Goal: Task Accomplishment & Management: Complete application form

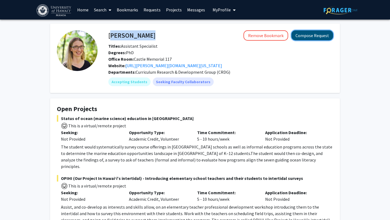
click at [322, 35] on button "Compose Request" at bounding box center [312, 35] width 42 height 10
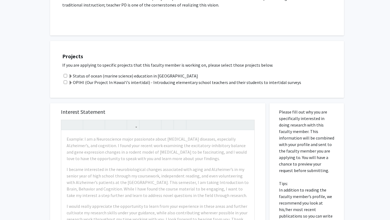
scroll to position [316, 0]
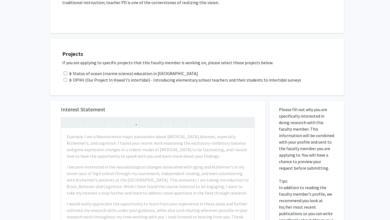
click at [67, 71] on input "checkbox" at bounding box center [66, 73] width 4 height 4
checkbox input "true"
click at [67, 78] on input "checkbox" at bounding box center [66, 80] width 4 height 4
checkbox input "true"
click at [70, 78] on span at bounding box center [70, 80] width 4 height 4
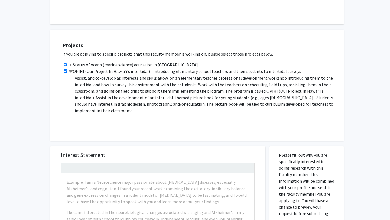
scroll to position [0, 0]
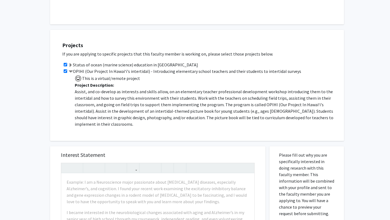
click at [81, 61] on label "Status of ocean (marine science) education in Hawai‘i" at bounding box center [132, 64] width 129 height 6
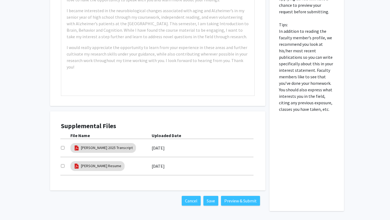
scroll to position [593, 0]
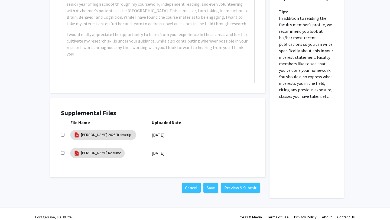
click at [158, 130] on label "04/17/2025" at bounding box center [158, 134] width 13 height 9
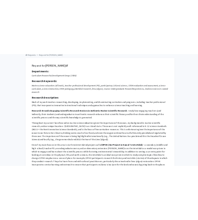
scroll to position [0, 0]
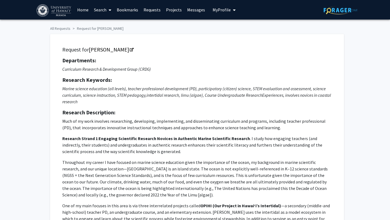
click at [218, 14] on button "My Profile" at bounding box center [224, 9] width 26 height 19
click at [223, 28] on img at bounding box center [221, 27] width 11 height 11
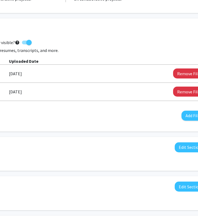
scroll to position [142, 112]
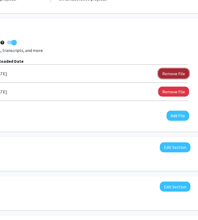
click at [166, 72] on button "Remove File" at bounding box center [173, 73] width 31 height 10
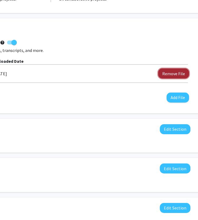
click at [177, 72] on button "Remove File" at bounding box center [173, 73] width 31 height 10
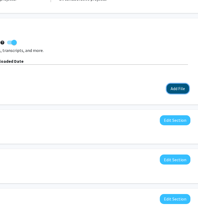
click at [174, 87] on button "Add File" at bounding box center [177, 89] width 22 height 10
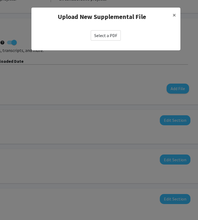
click at [113, 37] on label "Select a PDF" at bounding box center [106, 35] width 30 height 10
click at [0, 0] on input "Select a PDF" at bounding box center [0, 0] width 0 height 0
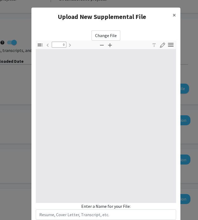
type input "1"
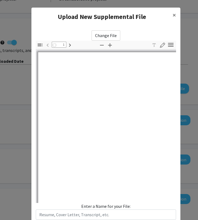
scroll to position [27, 0]
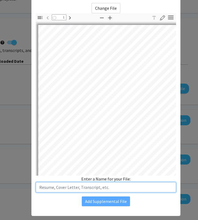
click at [119, 185] on input "text" at bounding box center [106, 187] width 140 height 10
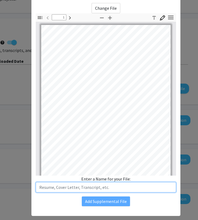
scroll to position [1, 0]
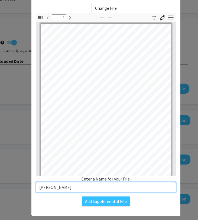
type input "Chloe Gibson Resume"
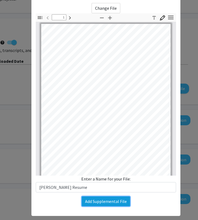
click at [110, 202] on button "Add Supplemental File" at bounding box center [106, 202] width 48 height 10
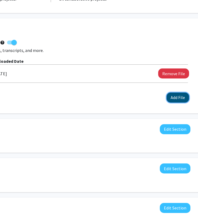
click at [175, 97] on button "Add File" at bounding box center [177, 98] width 22 height 10
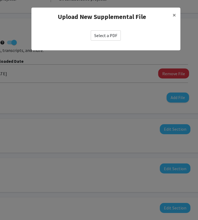
click at [113, 35] on label "Select a PDF" at bounding box center [106, 35] width 30 height 10
click at [0, 0] on input "Select a PDF" at bounding box center [0, 0] width 0 height 0
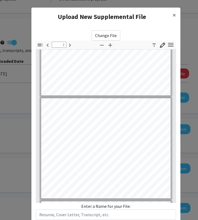
type input "3"
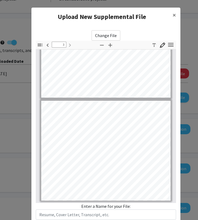
scroll to position [36, 0]
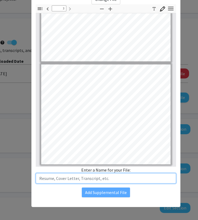
click at [108, 178] on input "text" at bounding box center [106, 178] width 140 height 10
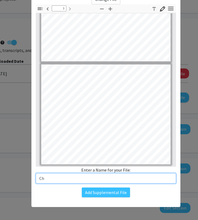
type input "Chloe Gibson 2025 Transcript"
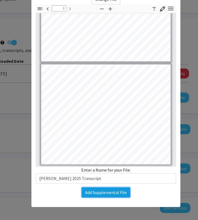
click at [113, 193] on button "Add Supplemental File" at bounding box center [106, 193] width 48 height 10
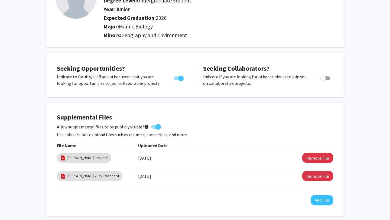
scroll to position [0, 0]
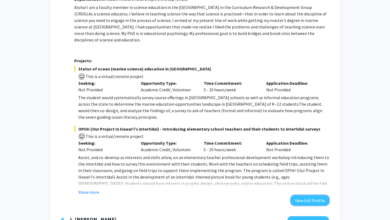
scroll to position [89, 0]
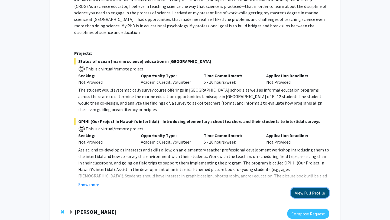
click at [305, 188] on button "View Full Profile" at bounding box center [310, 193] width 38 height 10
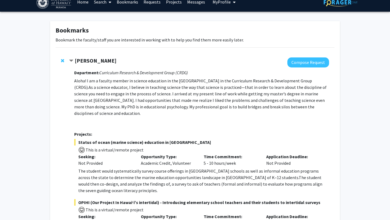
scroll to position [2, 0]
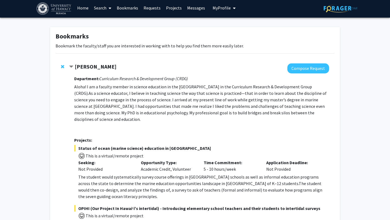
click at [119, 68] on div "[PERSON_NAME]" at bounding box center [127, 66] width 117 height 7
click at [107, 68] on strong "[PERSON_NAME]" at bounding box center [96, 66] width 42 height 7
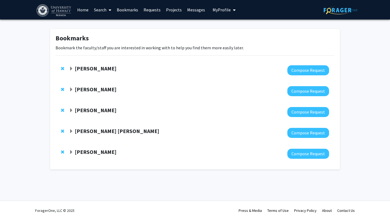
click at [97, 91] on strong "Erik Franklin" at bounding box center [96, 89] width 42 height 7
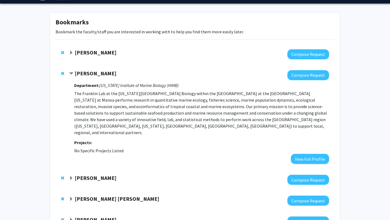
scroll to position [19, 0]
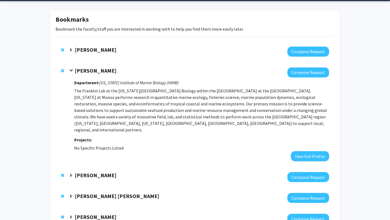
click at [90, 172] on strong "Lisa McManus" at bounding box center [96, 175] width 42 height 7
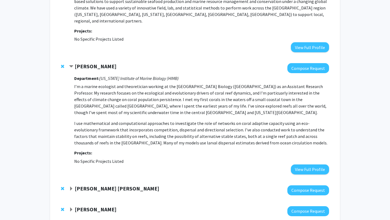
scroll to position [156, 0]
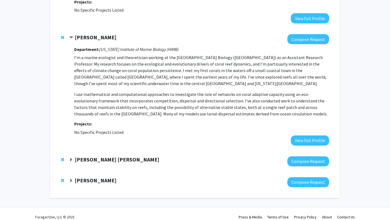
click at [94, 157] on div at bounding box center [199, 161] width 260 height 10
click at [94, 156] on strong "Rita Garcia Seoane" at bounding box center [117, 159] width 84 height 7
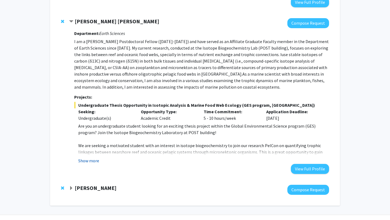
scroll to position [302, 0]
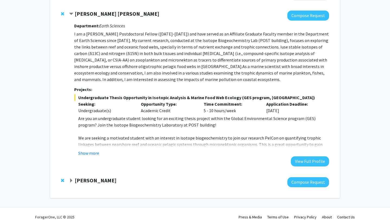
click at [89, 177] on strong "[PERSON_NAME]" at bounding box center [96, 180] width 42 height 7
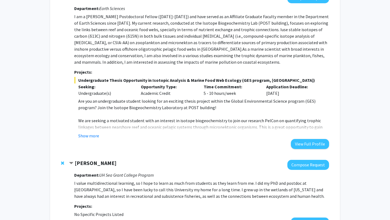
scroll to position [360, 0]
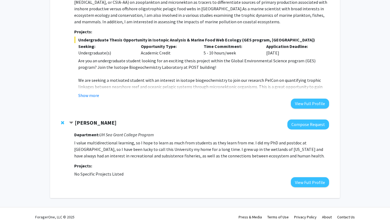
click at [99, 92] on div "Show more" at bounding box center [203, 95] width 251 height 6
click at [96, 92] on button "Show more" at bounding box center [88, 95] width 21 height 6
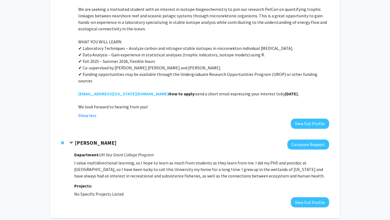
scroll to position [432, 0]
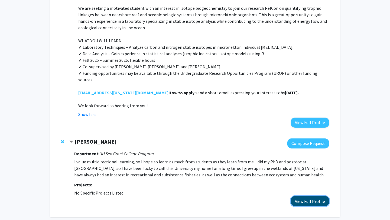
click at [319, 196] on button "View Full Profile" at bounding box center [310, 201] width 38 height 10
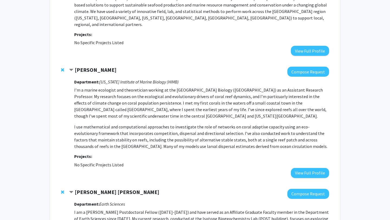
scroll to position [138, 0]
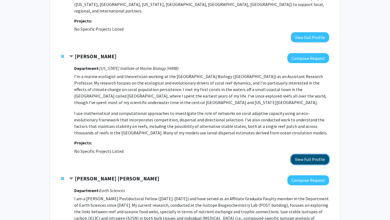
click at [315, 154] on button "View Full Profile" at bounding box center [310, 159] width 38 height 10
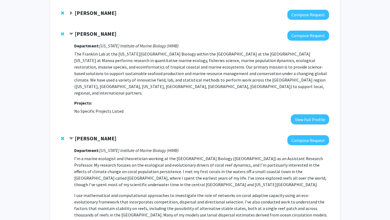
scroll to position [49, 0]
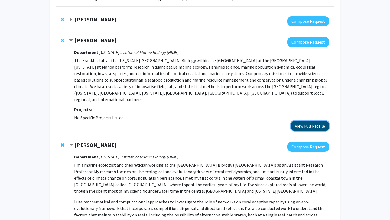
click at [303, 121] on button "View Full Profile" at bounding box center [310, 126] width 38 height 10
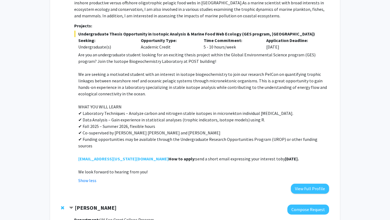
scroll to position [367, 0]
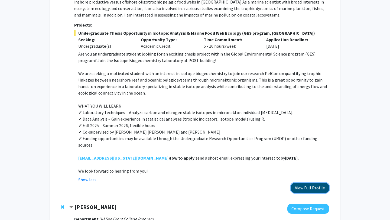
click at [299, 183] on button "View Full Profile" at bounding box center [310, 188] width 38 height 10
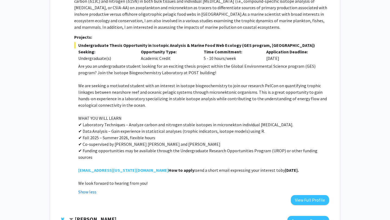
drag, startPoint x: 270, startPoint y: 156, endPoint x: 116, endPoint y: 158, distance: 153.8
click at [116, 167] on p "How to apply: send a short email expressing your interest to ritags@hawaii.edu …" at bounding box center [203, 170] width 251 height 6
copy p "ow to apply: send a short email expressing your interest to ritags@hawaii.edu b…"
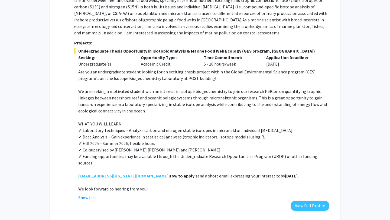
scroll to position [347, 0]
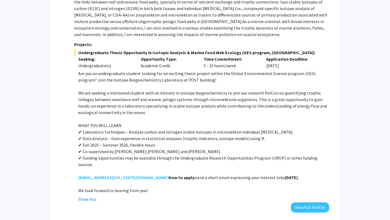
click at [158, 56] on p "Opportunity Type:" at bounding box center [168, 59] width 55 height 6
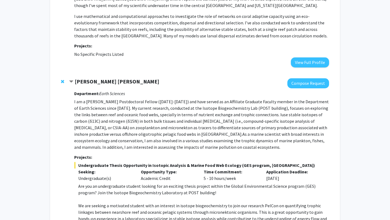
scroll to position [238, 0]
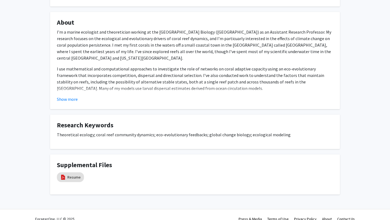
scroll to position [95, 0]
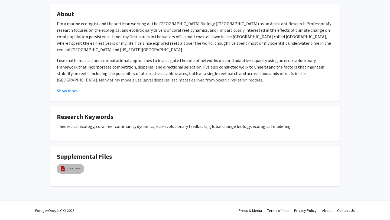
click at [69, 172] on mat-chip "Resume" at bounding box center [70, 169] width 27 height 10
click at [70, 169] on link "Resume" at bounding box center [73, 169] width 13 height 6
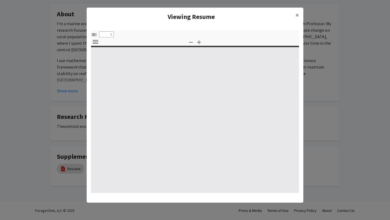
select select "custom"
type input "0"
select select "custom"
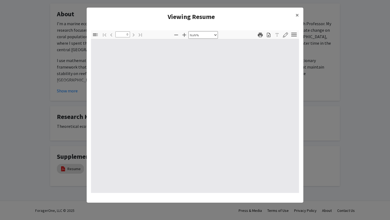
type input "1"
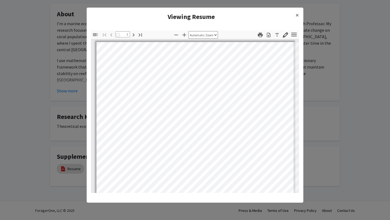
select select "auto"
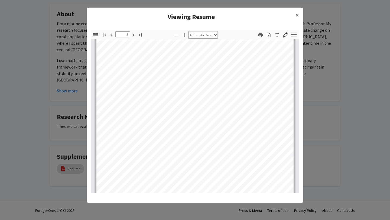
scroll to position [309, 0]
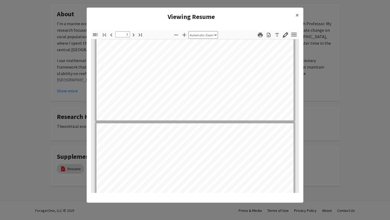
type input "4"
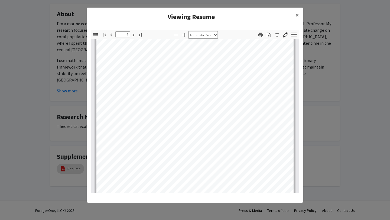
scroll to position [808, 0]
click at [298, 14] on span "×" at bounding box center [297, 15] width 4 height 8
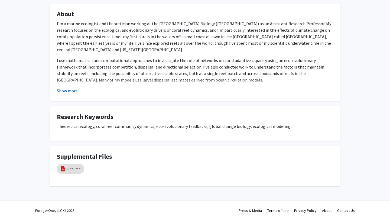
click at [63, 89] on button "Show more" at bounding box center [67, 90] width 21 height 6
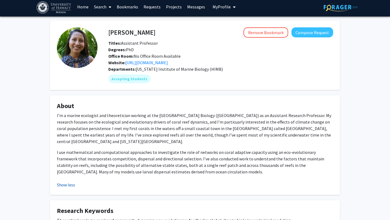
scroll to position [0, 0]
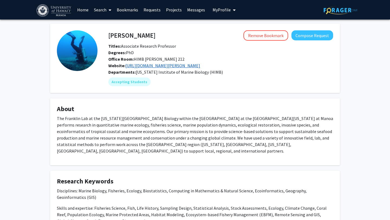
click at [160, 68] on link "[URL][DOMAIN_NAME][PERSON_NAME]" at bounding box center [162, 65] width 75 height 5
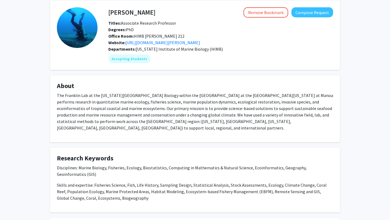
scroll to position [25, 0]
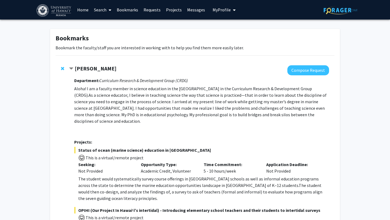
click at [103, 12] on link "Search" at bounding box center [102, 9] width 23 height 19
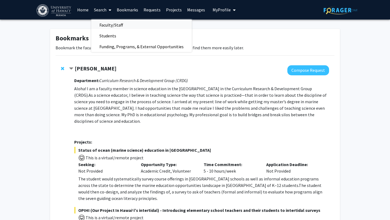
click at [108, 24] on span "Faculty/Staff" at bounding box center [111, 24] width 40 height 11
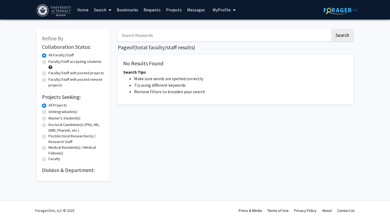
click at [63, 114] on label "Undergraduate(s)" at bounding box center [62, 112] width 29 height 6
click at [52, 112] on input "Undergraduate(s)" at bounding box center [50, 111] width 4 height 4
radio input "true"
click at [62, 105] on label "All Projects" at bounding box center [57, 105] width 18 height 6
click at [52, 105] on input "All Projects" at bounding box center [50, 104] width 4 height 4
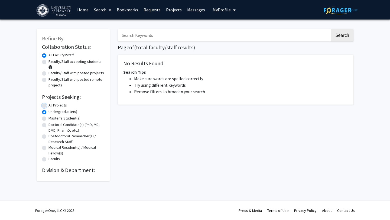
radio input "true"
click at [62, 62] on label "Faculty/Staff accepting students" at bounding box center [74, 62] width 53 height 6
click at [52, 62] on input "Faculty/Staff accepting students" at bounding box center [50, 61] width 4 height 4
radio input "true"
click at [61, 56] on label "All Faculty/Staff" at bounding box center [60, 55] width 25 height 6
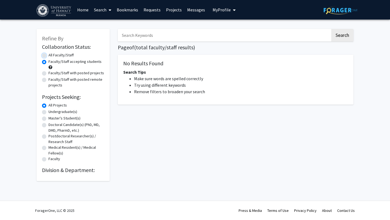
click at [52, 56] on input "All Faculty/Staff" at bounding box center [50, 54] width 4 height 4
radio input "true"
click at [93, 9] on link "Search" at bounding box center [102, 9] width 23 height 19
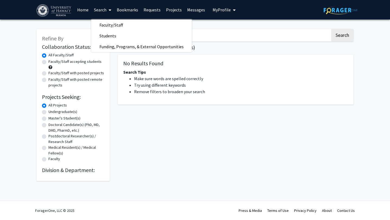
click at [82, 9] on link "Home" at bounding box center [82, 9] width 17 height 19
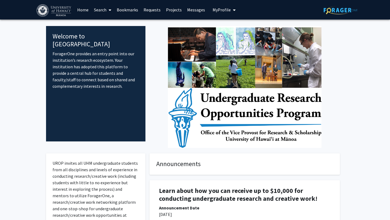
click at [172, 7] on link "Projects" at bounding box center [173, 9] width 21 height 19
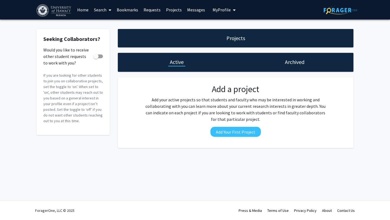
click at [86, 11] on link "Home" at bounding box center [82, 9] width 17 height 19
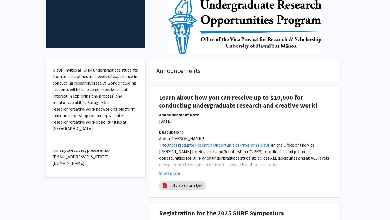
scroll to position [136, 0]
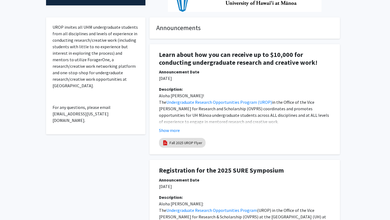
click at [223, 123] on p "The Undergraduate Research Opportunities Program (UROP) in the Office of the Vi…" at bounding box center [244, 112] width 171 height 26
click at [173, 129] on button "Show more" at bounding box center [169, 130] width 21 height 6
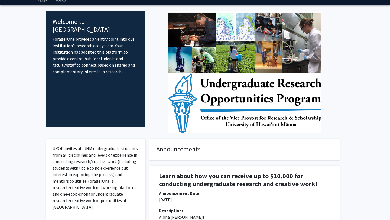
scroll to position [0, 0]
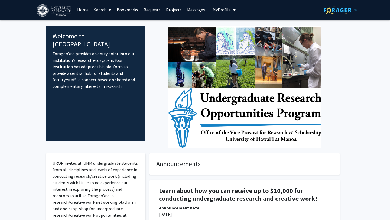
click at [97, 9] on link "Search" at bounding box center [102, 9] width 23 height 19
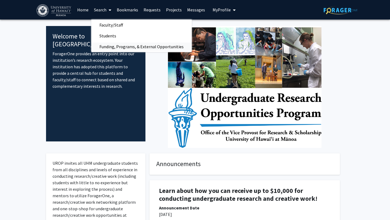
click at [116, 45] on span "Funding, Programs, & External Opportunities" at bounding box center [141, 46] width 100 height 11
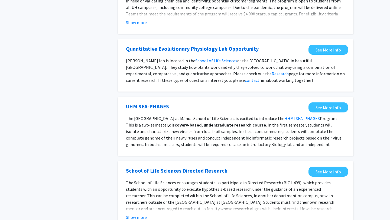
scroll to position [390, 0]
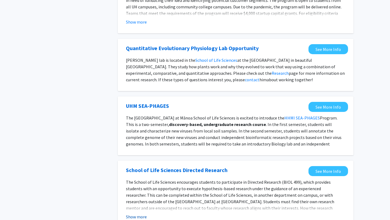
click at [134, 213] on button "Show more" at bounding box center [136, 216] width 21 height 6
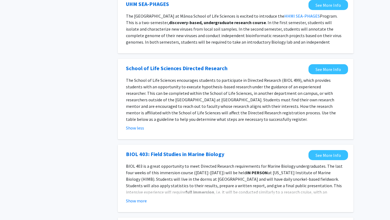
scroll to position [492, 0]
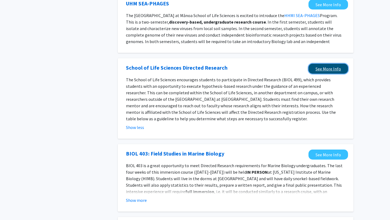
click at [317, 64] on link "See More Info" at bounding box center [328, 69] width 40 height 10
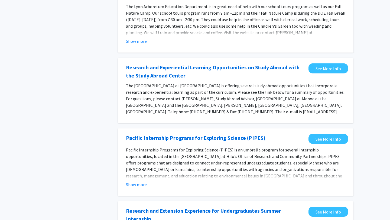
scroll to position [0, 0]
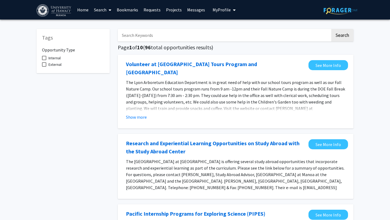
click at [105, 11] on link "Search" at bounding box center [102, 9] width 23 height 19
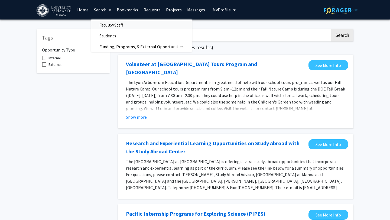
click at [109, 22] on span "Faculty/Staff" at bounding box center [111, 24] width 40 height 11
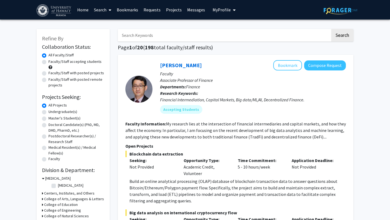
click at [67, 110] on label "Undergraduate(s)" at bounding box center [62, 112] width 29 height 6
click at [52, 110] on input "Undergraduate(s)" at bounding box center [50, 111] width 4 height 4
radio input "true"
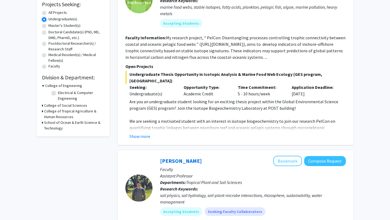
scroll to position [94, 0]
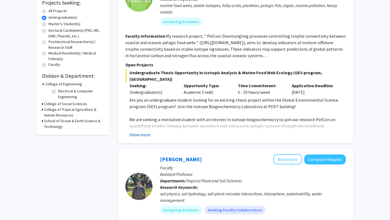
click at [147, 131] on button "Show more" at bounding box center [139, 134] width 21 height 6
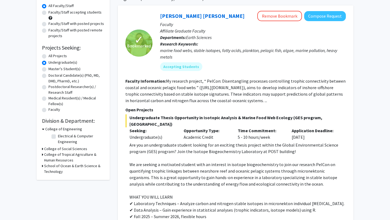
scroll to position [39, 0]
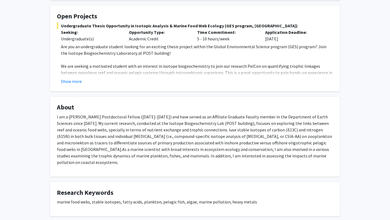
scroll to position [93, 0]
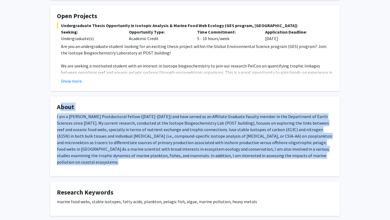
drag, startPoint x: 57, startPoint y: 107, endPoint x: 307, endPoint y: 164, distance: 256.5
click at [307, 164] on fg-card "About I am a Marie Sklodowska-Curie Postdoctoral Fellow (2024-2027) and have se…" at bounding box center [195, 136] width 290 height 80
copy fg-card "About I am a Marie Sklodowska-Curie Postdoctoral Fellow (2024-2027) and have se…"
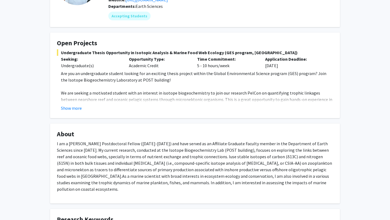
click at [75, 81] on p "Are you an undergraduate student looking for an exciting thesis project within …" at bounding box center [197, 76] width 272 height 13
click at [72, 107] on button "Show more" at bounding box center [71, 108] width 21 height 6
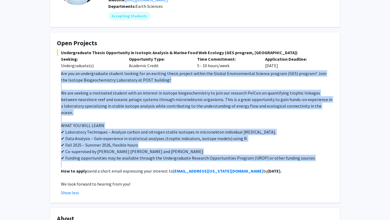
drag, startPoint x: 61, startPoint y: 73, endPoint x: 318, endPoint y: 154, distance: 270.1
click at [318, 154] on div "Are you an undergraduate student looking for an exciting thesis project within …" at bounding box center [197, 128] width 272 height 117
click at [298, 155] on p "✔ Funding opportunities may be available through the Undergraduate Research Opp…" at bounding box center [197, 158] width 272 height 6
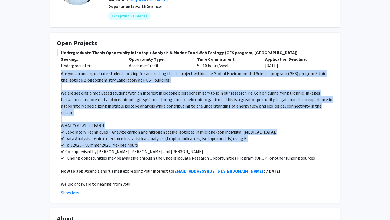
drag, startPoint x: 138, startPoint y: 140, endPoint x: 62, endPoint y: 75, distance: 99.7
click at [62, 75] on div "Are you an undergraduate student looking for an exciting thesis project within …" at bounding box center [197, 128] width 272 height 117
copy div "Are you an undergraduate student looking for an exciting thesis project within …"
click at [174, 104] on p "We are seeking a motivated student with an interest in isotope biogeochemistry …" at bounding box center [197, 103] width 272 height 26
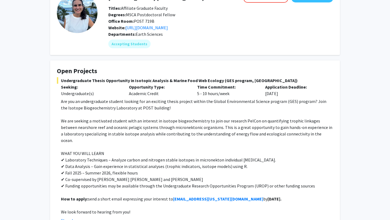
scroll to position [84, 0]
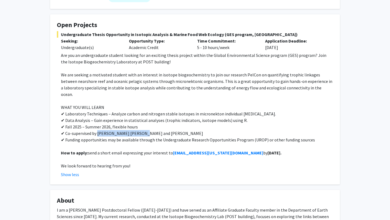
drag, startPoint x: 98, startPoint y: 127, endPoint x: 136, endPoint y: 128, distance: 38.5
click at [136, 130] on p "✔ Co-supervised by Dr. Rita García Seoane and Prof. Brian N. Popp" at bounding box center [197, 133] width 272 height 6
copy p "Dr. Rita García Seoane"
click at [164, 123] on p "✔ Fall 2025 – Summer 2026, flexible hours" at bounding box center [197, 126] width 272 height 6
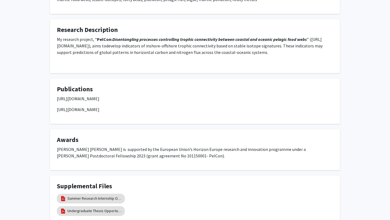
scroll to position [379, 0]
click at [115, 196] on link "Summer Research Internship Opportunity in Marine food webs (apply by May 20th)" at bounding box center [94, 199] width 54 height 6
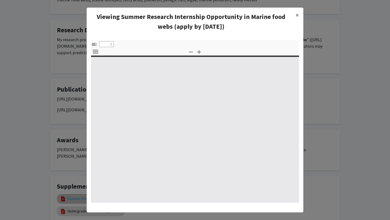
select select "custom"
type input "0"
select select "custom"
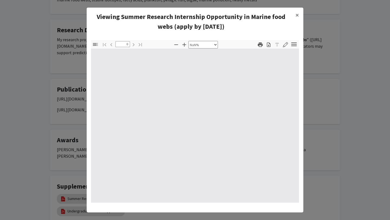
type input "1"
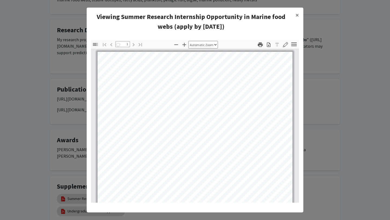
select select "auto"
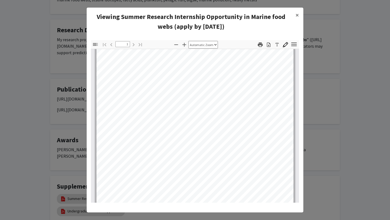
click at [87, 171] on div "Thumbnails Document Outline Attachments Layers Current Outline Item Toggle Side…" at bounding box center [195, 121] width 217 height 171
click at [74, 175] on modal-container "Viewing Summer Research Internship Opportunity in Marine food webs (apply by Ma…" at bounding box center [195, 110] width 390 height 220
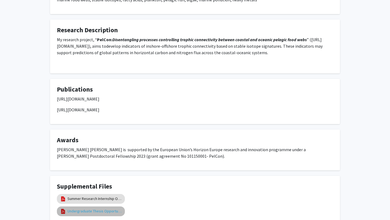
click at [75, 208] on link "Undergraduate Thesis Opportunity in Isotopic Analysis and Marine Food Webs" at bounding box center [94, 211] width 54 height 6
select select "custom"
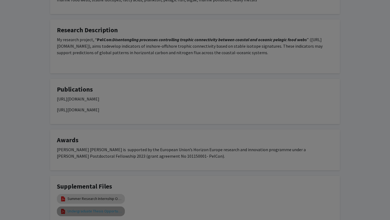
type input "0"
select select "custom"
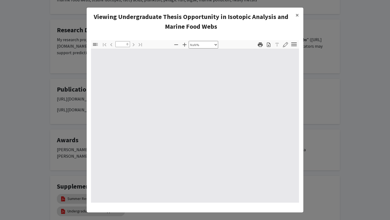
type input "1"
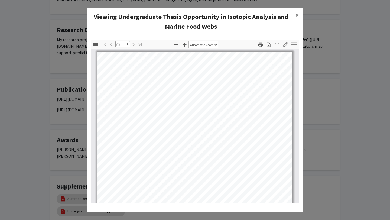
select select "auto"
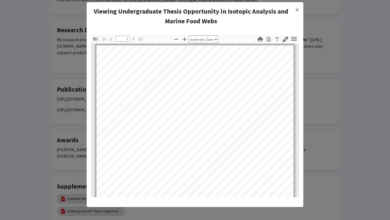
scroll to position [0, 0]
click at [295, 6] on button "×" at bounding box center [297, 9] width 12 height 15
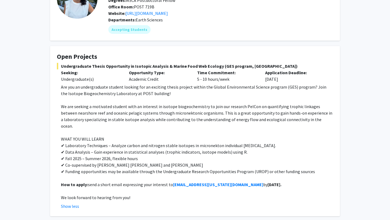
scroll to position [53, 0]
click at [168, 12] on link "https://rgarciaseoane.weebly.com/" at bounding box center [146, 12] width 43 height 5
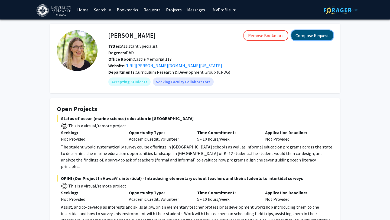
click at [302, 35] on button "Compose Request" at bounding box center [312, 35] width 42 height 10
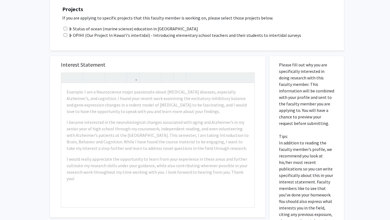
scroll to position [362, 0]
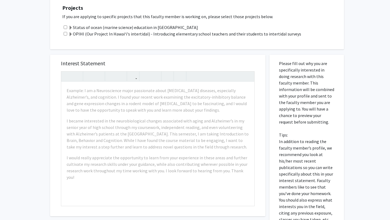
click at [66, 25] on input "checkbox" at bounding box center [66, 27] width 4 height 4
checkbox input "true"
click at [64, 32] on input "checkbox" at bounding box center [66, 34] width 4 height 4
checkbox input "true"
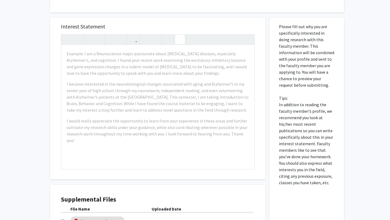
scroll to position [368, 0]
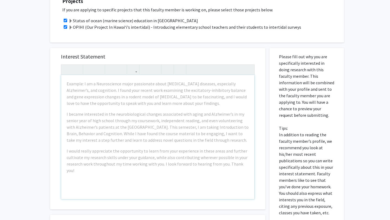
click at [195, 102] on div "Example: I am a Neuroscience major passionate about [MEDICAL_DATA] diseases, es…" at bounding box center [157, 137] width 193 height 124
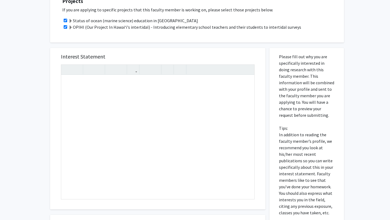
click at [212, 48] on div "Interest Statement Insert link Remove link" at bounding box center [157, 128] width 204 height 161
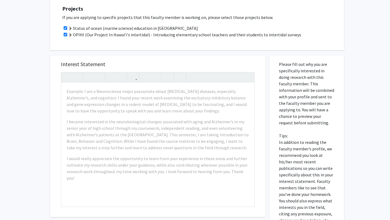
scroll to position [360, 0]
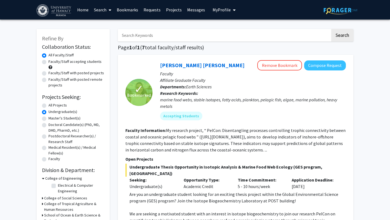
click at [129, 10] on link "Bookmarks" at bounding box center [127, 9] width 27 height 19
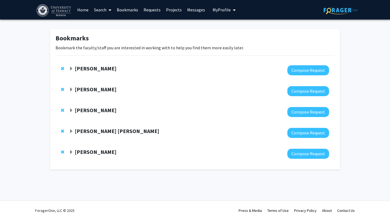
click at [106, 70] on strong "[PERSON_NAME]" at bounding box center [96, 68] width 42 height 7
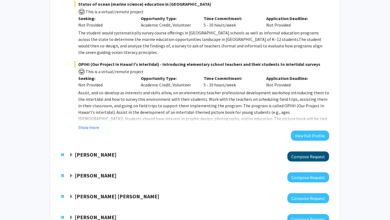
scroll to position [163, 0]
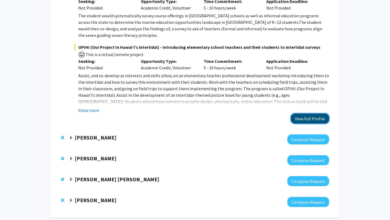
click at [302, 113] on button "View Full Profile" at bounding box center [310, 118] width 38 height 10
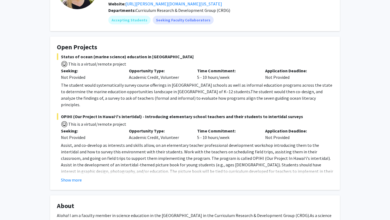
scroll to position [86, 0]
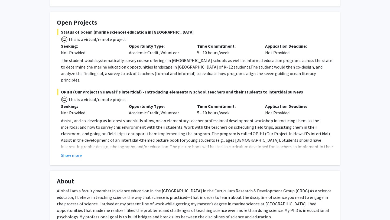
click at [78, 155] on fg-card "Open Projects Status of ocean (marine science) education in Hawai‘i This is a v…" at bounding box center [195, 88] width 290 height 153
click at [76, 152] on button "Show more" at bounding box center [71, 155] width 21 height 6
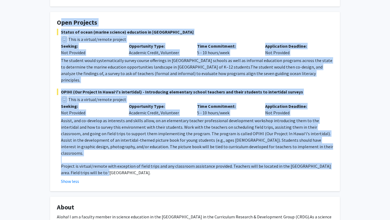
drag, startPoint x: 58, startPoint y: 22, endPoint x: 102, endPoint y: 157, distance: 142.1
click at [102, 157] on fg-card "Open Projects Status of ocean (marine science) education in Hawai‘i This is a v…" at bounding box center [195, 101] width 290 height 179
copy fg-card "Open Projects Status of ocean (marine science) education in Hawai‘i This is a v…"
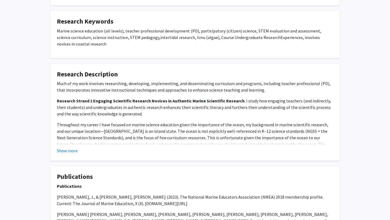
scroll to position [387, 0]
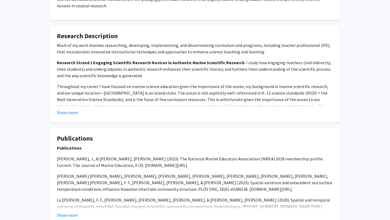
click at [71, 103] on fg-card "Research Description Much of my work involves researching, developing, implemen…" at bounding box center [195, 73] width 290 height 97
click at [69, 109] on button "Show more" at bounding box center [67, 112] width 21 height 6
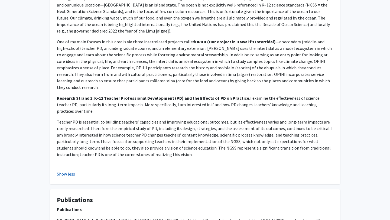
scroll to position [476, 0]
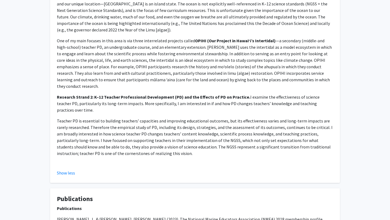
drag, startPoint x: 129, startPoint y: 129, endPoint x: 77, endPoint y: 11, distance: 128.3
click at [77, 12] on div "Much of my work involves researching, developing, implementing, and disseminati…" at bounding box center [195, 60] width 276 height 214
click at [91, 57] on p "One of my main focuses in this area is via three interrelated projects called O…" at bounding box center [195, 63] width 276 height 52
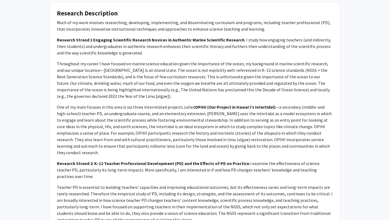
scroll to position [408, 0]
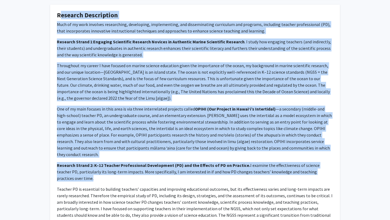
drag, startPoint x: 58, startPoint y: 4, endPoint x: 123, endPoint y: 201, distance: 206.8
click at [123, 201] on fg-card "Research Description Much of my work involves researching, developing, implemen…" at bounding box center [195, 128] width 290 height 247
copy fg-card "Research Description Much of my work involves researching, developing, implemen…"
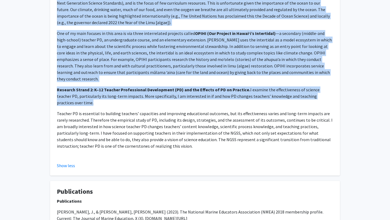
scroll to position [549, 0]
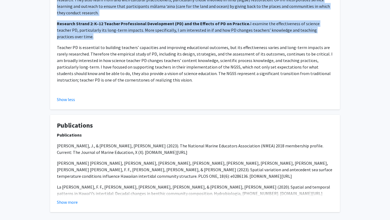
click at [110, 142] on p "[PERSON_NAME], J., & [PERSON_NAME], [PERSON_NAME] (2023). The National Marine E…" at bounding box center [195, 148] width 276 height 13
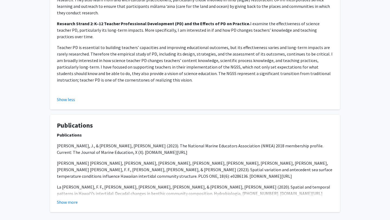
click at [97, 142] on p "[PERSON_NAME], J., & [PERSON_NAME], [PERSON_NAME] (2023). The National Marine E…" at bounding box center [195, 148] width 276 height 13
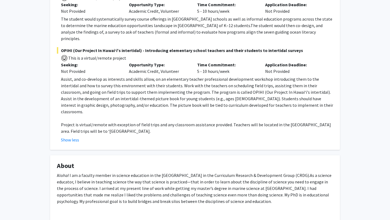
scroll to position [41, 0]
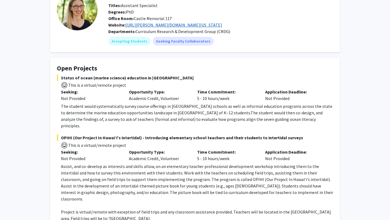
click at [153, 25] on link "[URL][PERSON_NAME][DOMAIN_NAME][US_STATE]" at bounding box center [173, 24] width 97 height 5
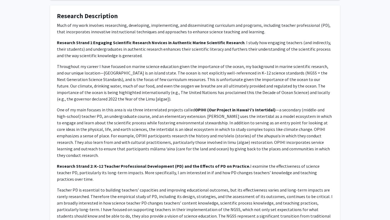
scroll to position [408, 0]
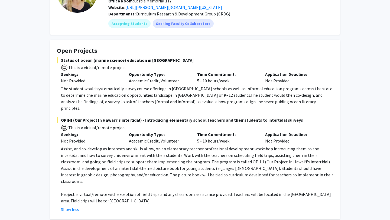
scroll to position [51, 0]
